Goal: Check status: Check status

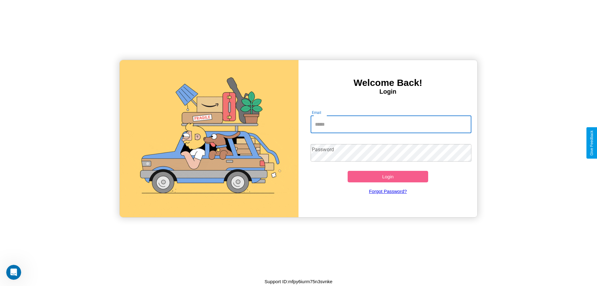
click at [391, 124] on input "Email" at bounding box center [391, 124] width 161 height 17
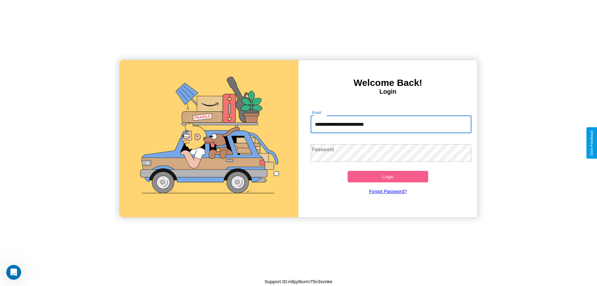
type input "**********"
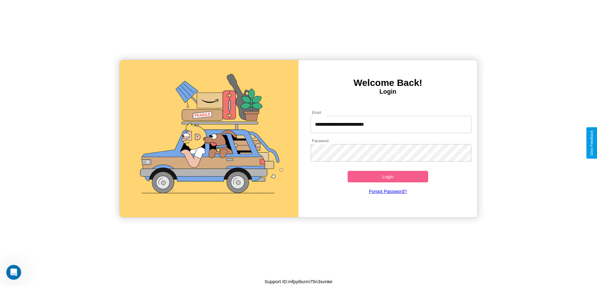
click at [388, 176] on button "Login" at bounding box center [388, 177] width 81 height 12
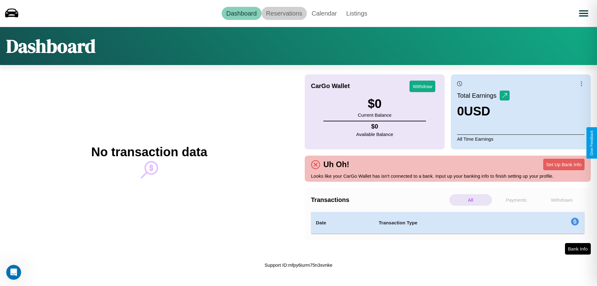
click at [284, 13] on link "Reservations" at bounding box center [285, 13] width 46 height 13
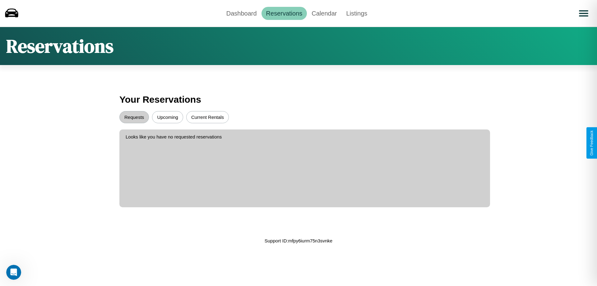
click at [168, 117] on button "Upcoming" at bounding box center [167, 117] width 31 height 12
click at [134, 117] on button "Requests" at bounding box center [134, 117] width 30 height 12
click at [241, 13] on link "Dashboard" at bounding box center [242, 13] width 40 height 13
